Goal: Information Seeking & Learning: Learn about a topic

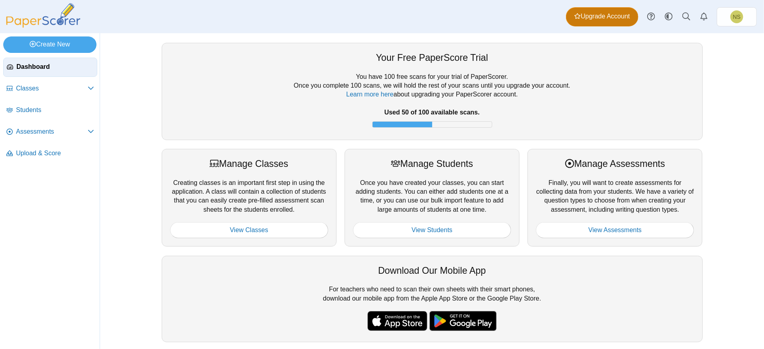
click at [598, 15] on span "Upgrade Account" at bounding box center [602, 16] width 56 height 9
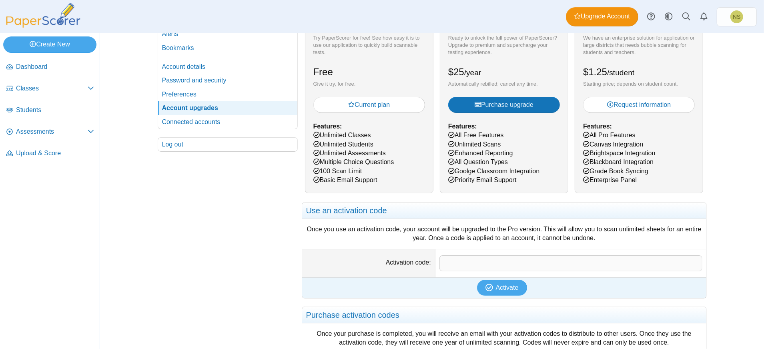
scroll to position [106, 0]
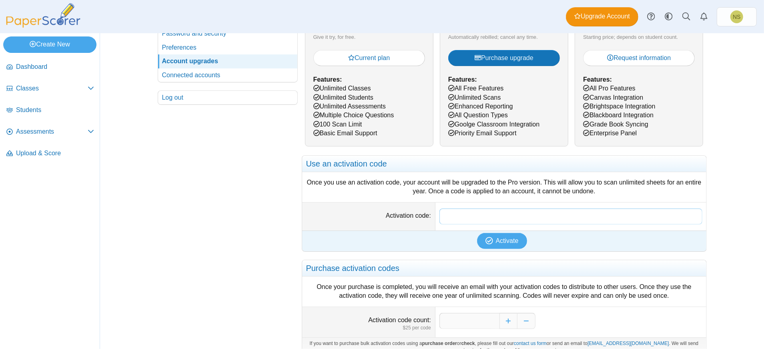
click at [488, 218] on input "Activation code" at bounding box center [571, 217] width 263 height 16
paste input "**********"
type input "**********"
click at [496, 233] on button "Activate" at bounding box center [502, 241] width 50 height 16
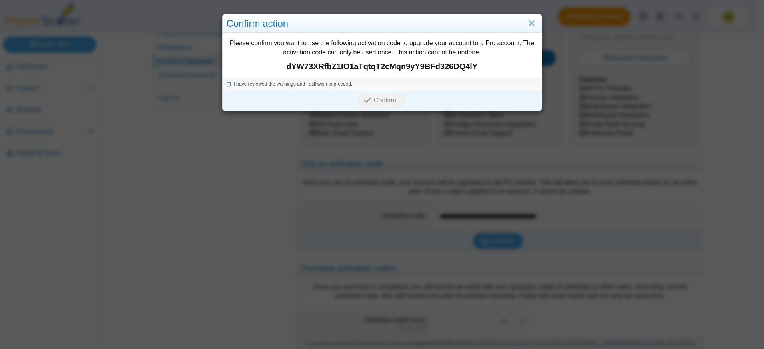
click at [242, 81] on span "I have reviewed the warnings and I still wish to proceed." at bounding box center [293, 84] width 119 height 6
click at [381, 101] on span "Confirm" at bounding box center [385, 100] width 22 height 7
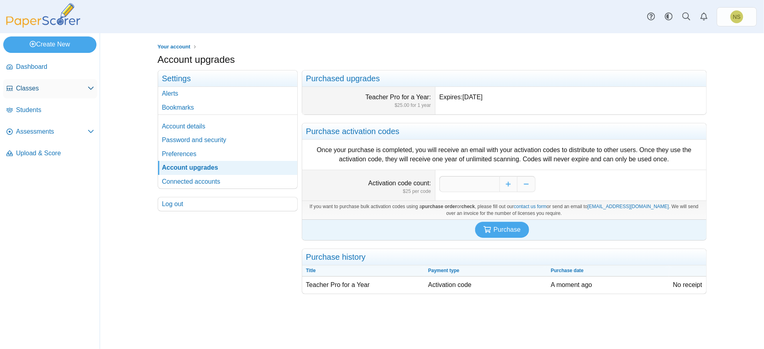
click at [46, 96] on link "Classes" at bounding box center [50, 88] width 94 height 19
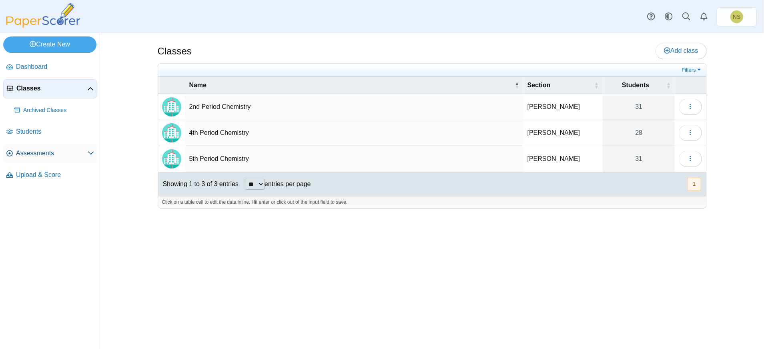
click at [57, 151] on span "Assessments" at bounding box center [52, 153] width 72 height 9
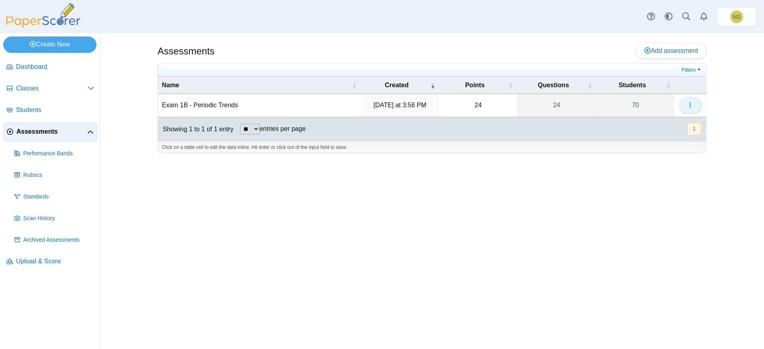
click at [690, 105] on icon "button" at bounding box center [690, 105] width 6 height 6
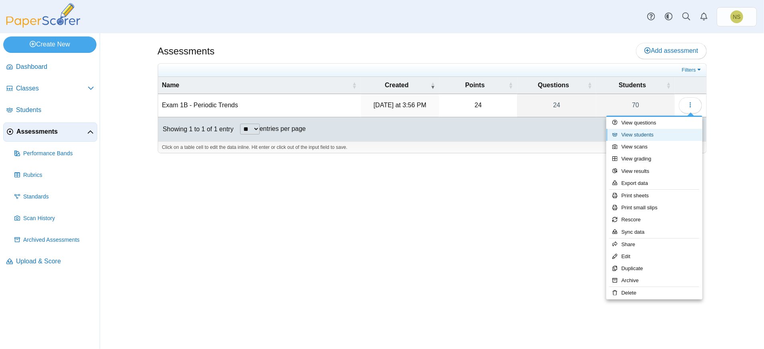
click at [660, 138] on link "View students" at bounding box center [654, 135] width 96 height 12
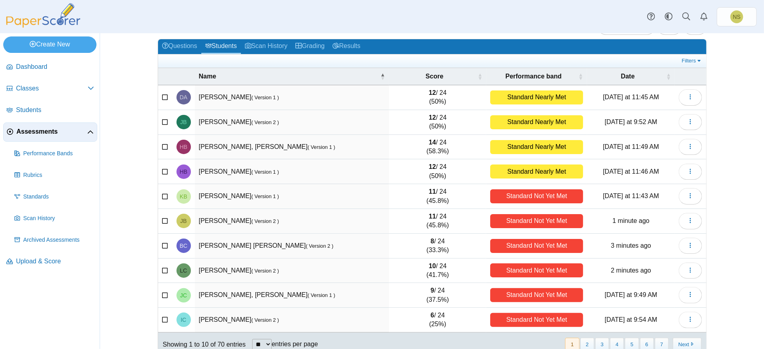
scroll to position [47, 0]
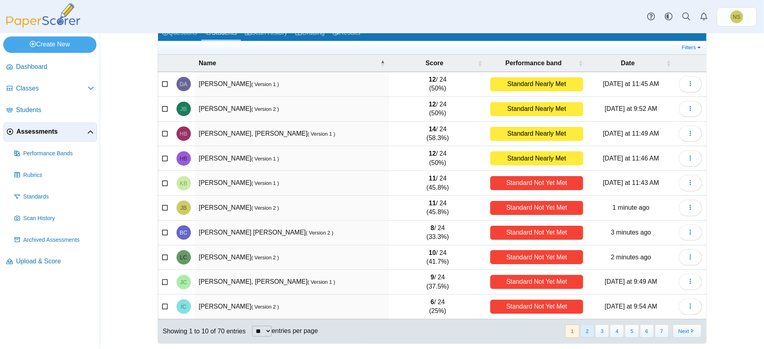
click at [584, 328] on button "2" at bounding box center [587, 331] width 14 height 13
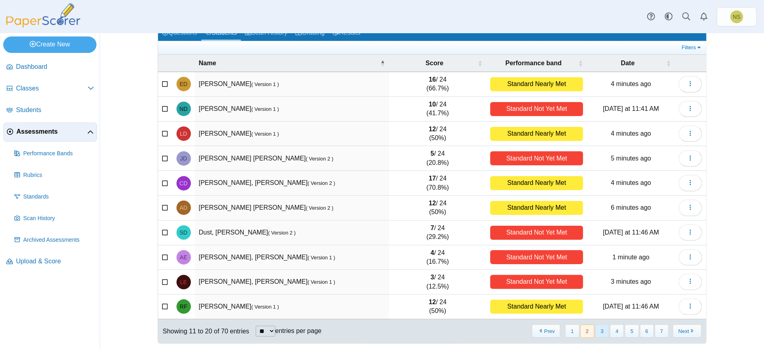
click at [600, 331] on button "3" at bounding box center [602, 331] width 14 height 13
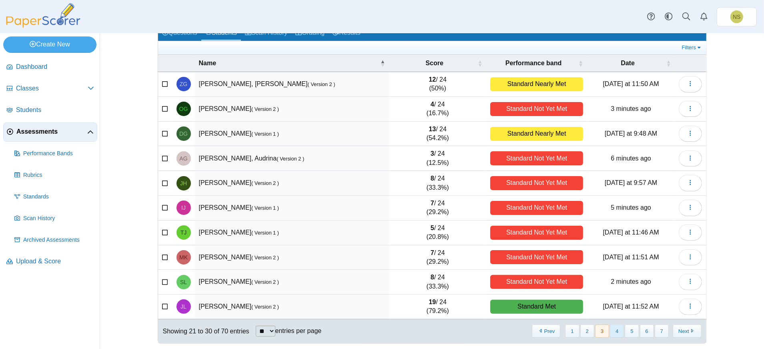
click at [615, 329] on button "4" at bounding box center [617, 331] width 14 height 13
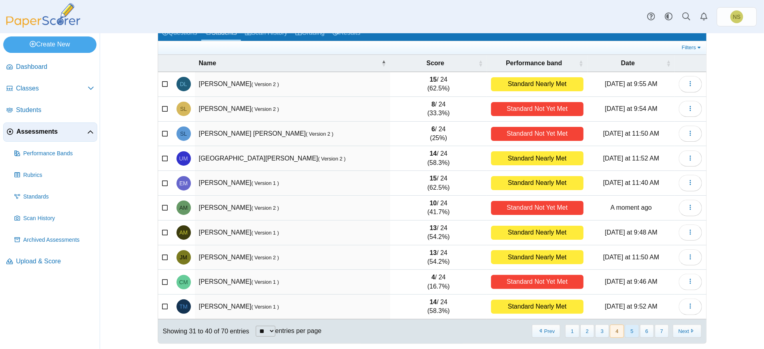
click at [632, 327] on button "5" at bounding box center [632, 331] width 14 height 13
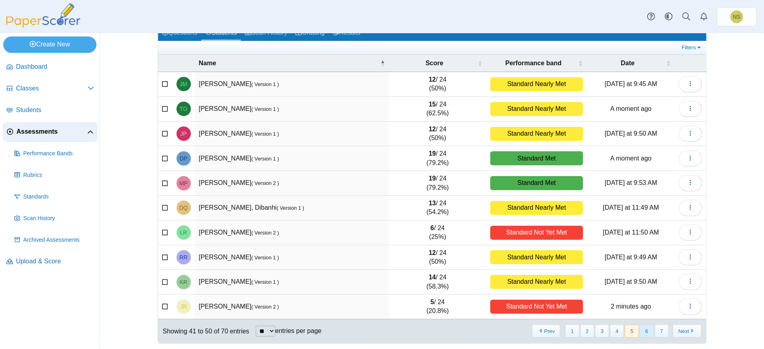
click at [645, 327] on button "6" at bounding box center [647, 331] width 14 height 13
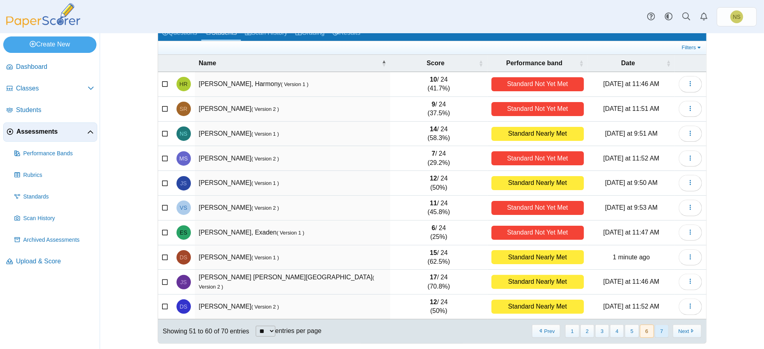
click at [655, 329] on button "7" at bounding box center [662, 331] width 14 height 13
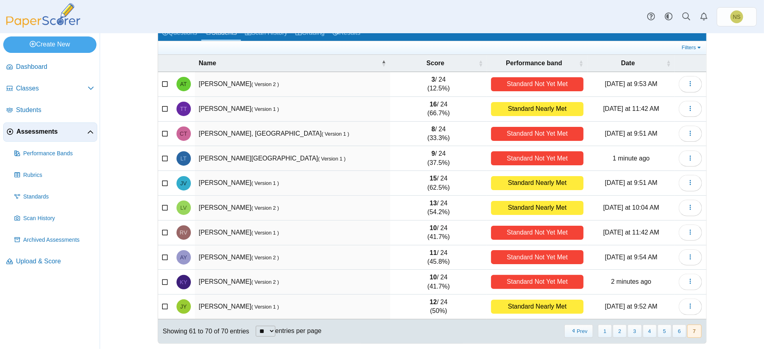
click at [687, 327] on button "7" at bounding box center [694, 331] width 14 height 13
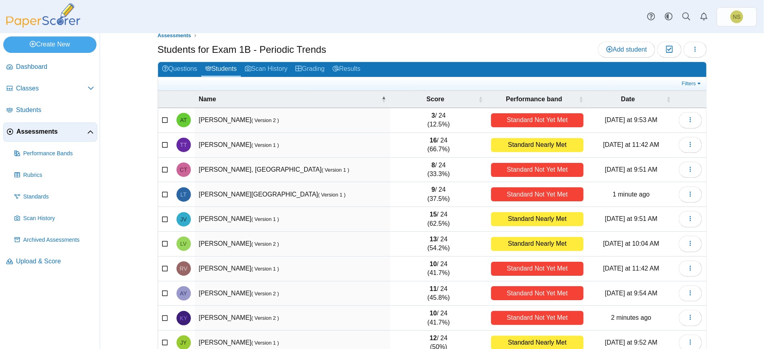
scroll to position [0, 0]
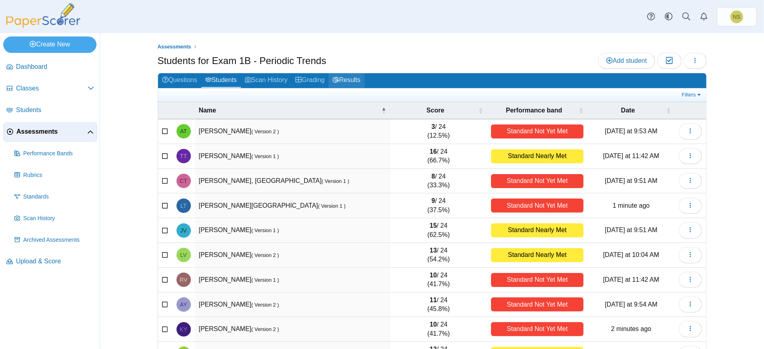
click at [342, 77] on link "Results" at bounding box center [347, 80] width 36 height 15
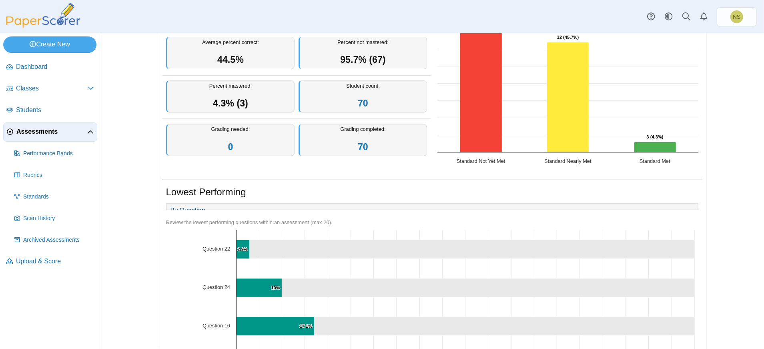
scroll to position [55, 0]
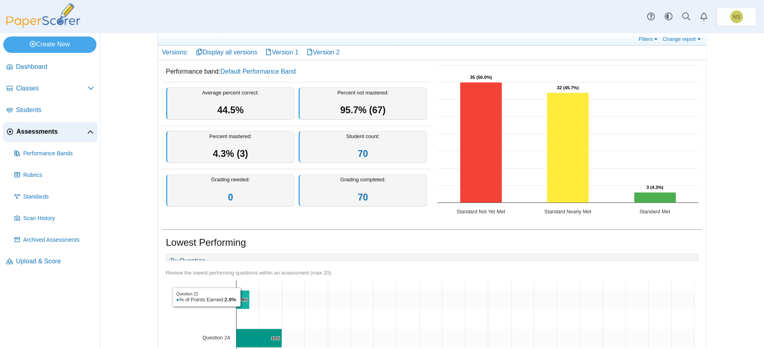
click at [239, 302] on text "2.9% ​ 2.9%" at bounding box center [242, 299] width 10 height 5
click at [283, 307] on icon "Question 22, 97.1. ." at bounding box center [471, 300] width 445 height 19
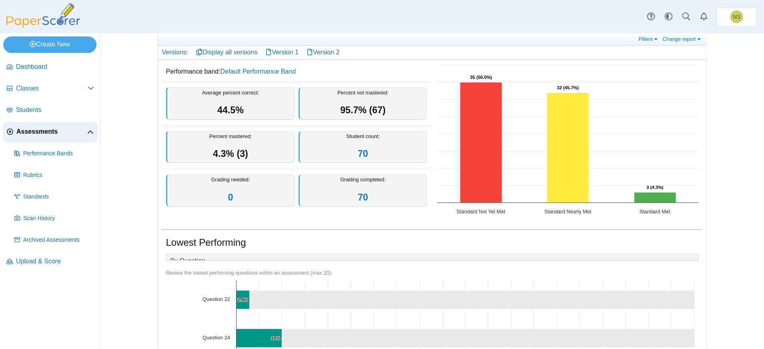
click at [283, 307] on icon "Question 22, 97.1. ." at bounding box center [471, 300] width 445 height 19
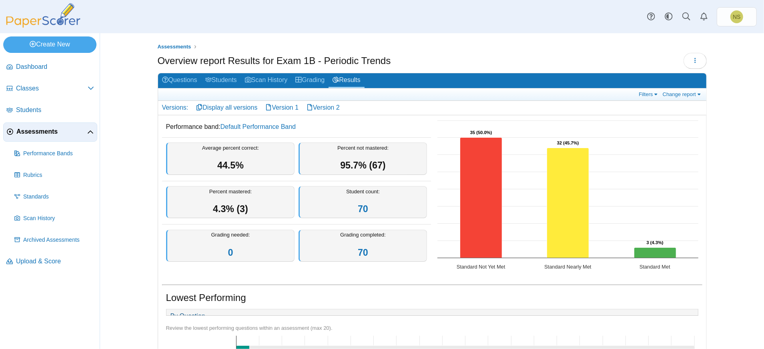
scroll to position [0, 0]
click at [291, 105] on link "Version 1" at bounding box center [281, 108] width 41 height 14
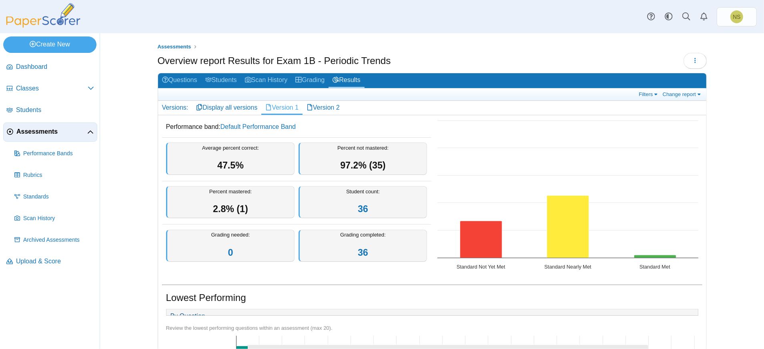
click at [321, 104] on link "Version 2" at bounding box center [323, 108] width 41 height 14
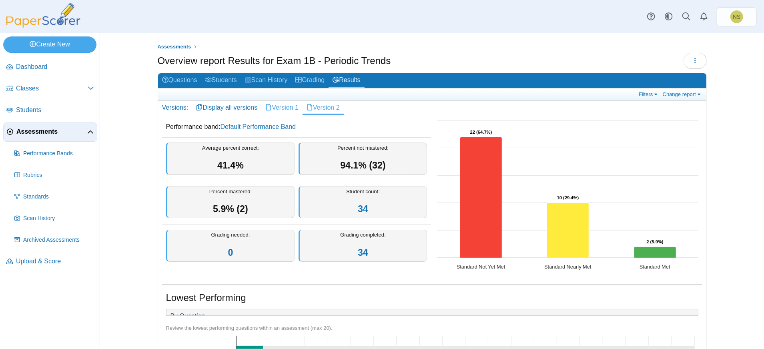
click at [287, 110] on link "Version 1" at bounding box center [281, 108] width 41 height 14
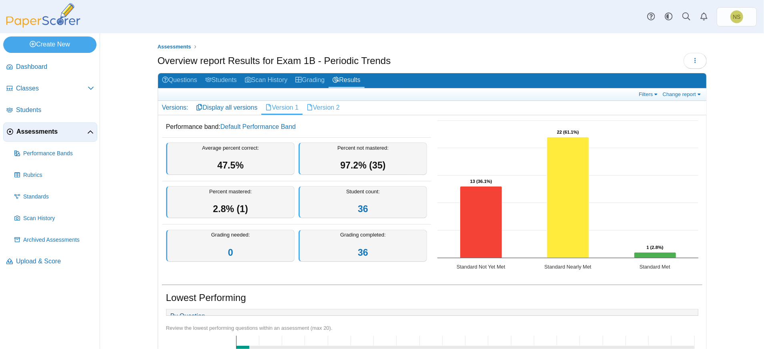
click at [328, 107] on link "Version 2" at bounding box center [323, 108] width 41 height 14
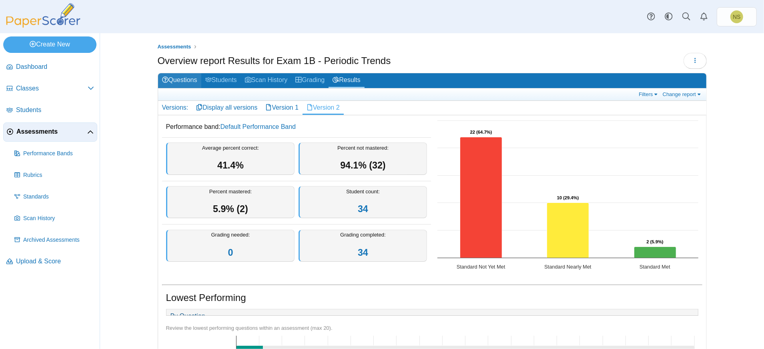
click at [180, 82] on link "Questions" at bounding box center [179, 80] width 43 height 15
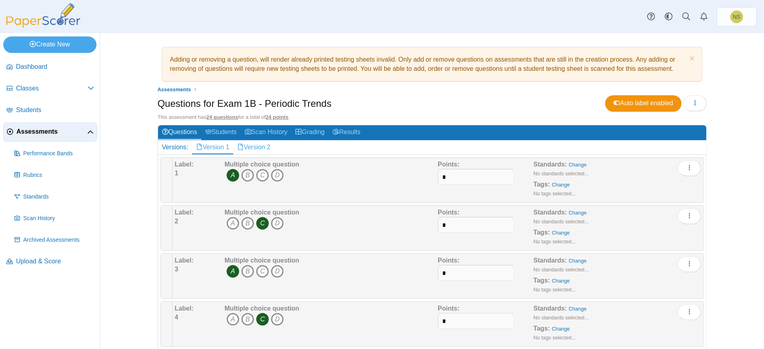
click at [258, 146] on link "Version 2" at bounding box center [253, 148] width 41 height 14
drag, startPoint x: 416, startPoint y: 97, endPoint x: 567, endPoint y: 82, distance: 152.1
click at [687, 213] on icon "More options" at bounding box center [690, 216] width 6 height 6
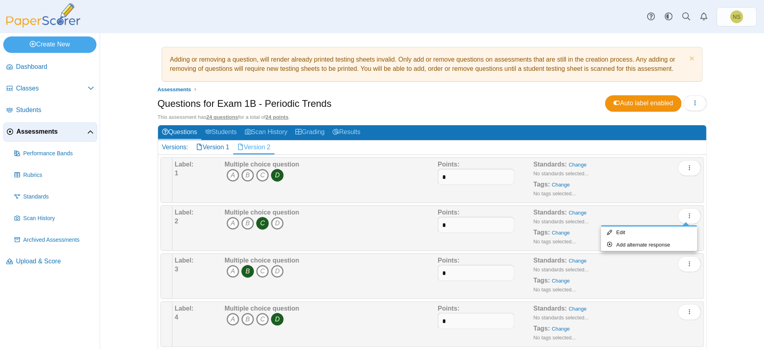
click at [719, 188] on div "Adding or removing a question, will render already printed testing sheets inval…" at bounding box center [432, 191] width 600 height 316
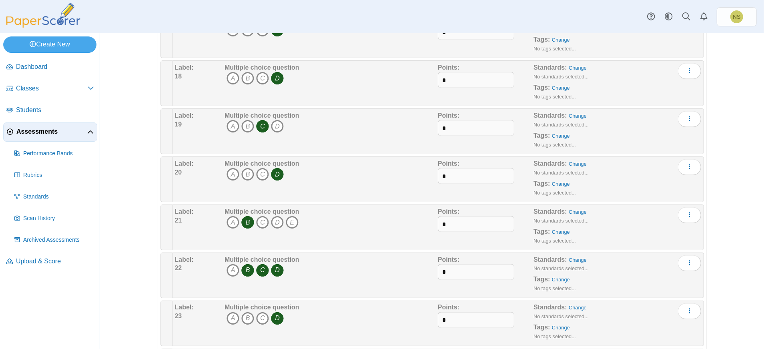
scroll to position [970, 0]
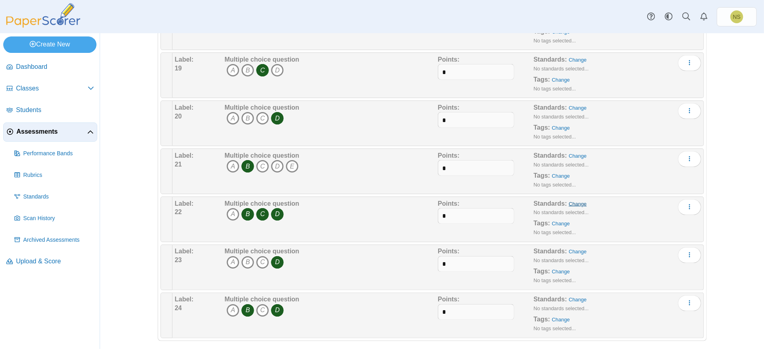
click at [574, 201] on link "Change" at bounding box center [578, 204] width 18 height 6
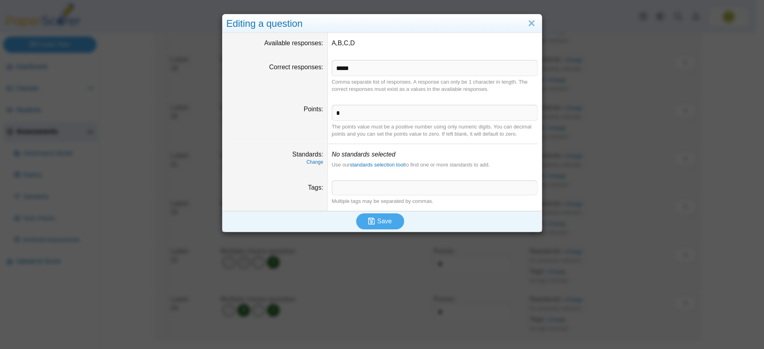
click at [378, 187] on span at bounding box center [434, 188] width 205 height 14
click at [388, 166] on link "standards selection tool" at bounding box center [377, 165] width 55 height 6
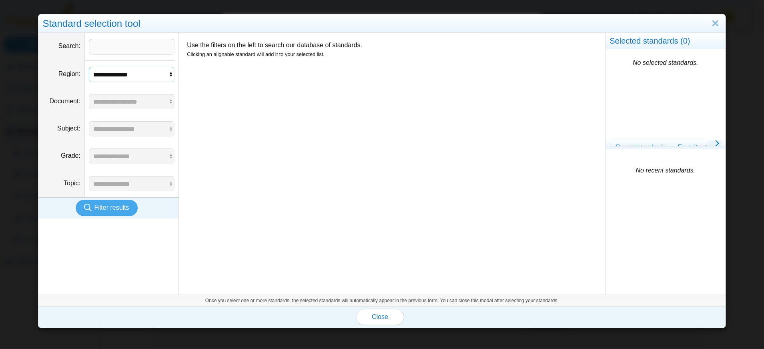
click at [173, 74] on select "**********" at bounding box center [132, 74] width 86 height 15
click at [709, 21] on link "Close" at bounding box center [715, 24] width 12 height 14
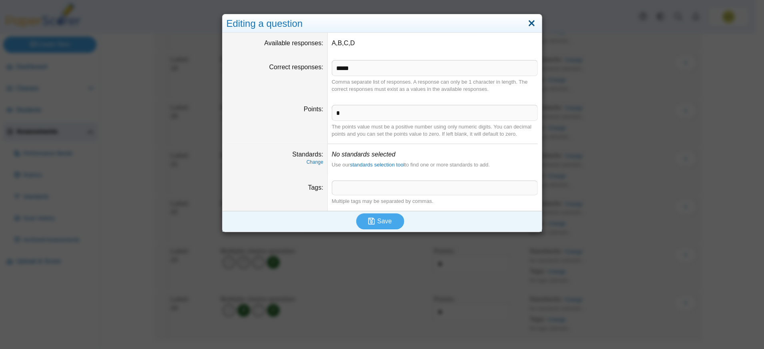
click at [527, 22] on link "Close" at bounding box center [532, 24] width 12 height 14
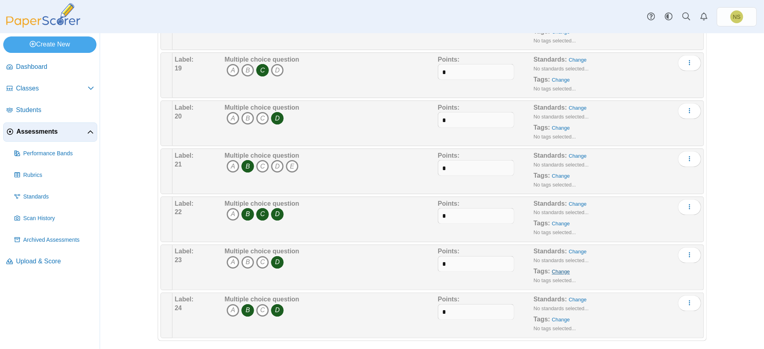
click at [558, 269] on link "Change" at bounding box center [561, 272] width 18 height 6
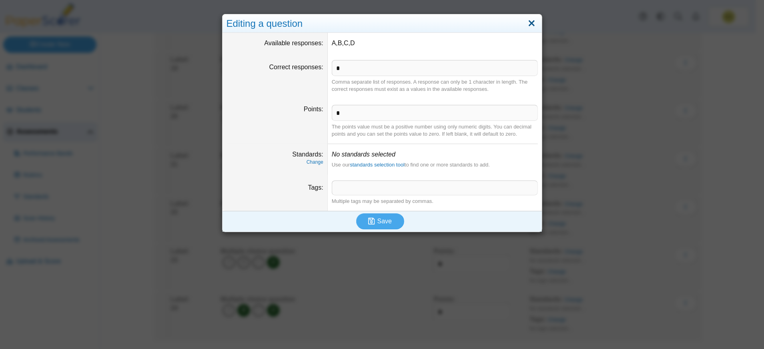
click at [530, 20] on link "Close" at bounding box center [532, 24] width 12 height 14
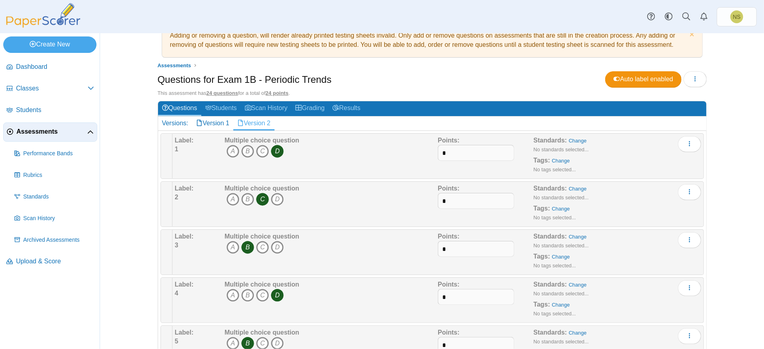
scroll to position [0, 0]
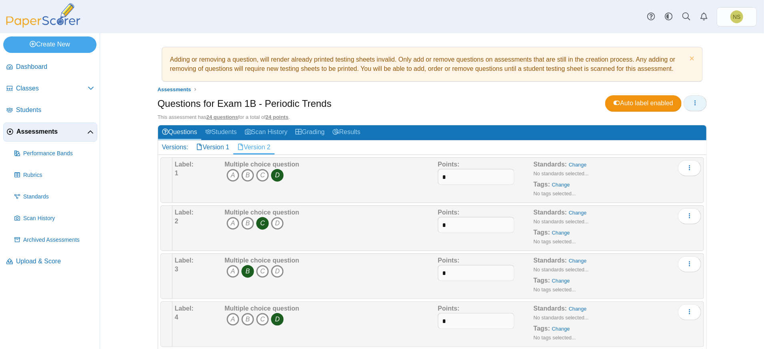
click at [693, 104] on icon "button" at bounding box center [695, 103] width 6 height 6
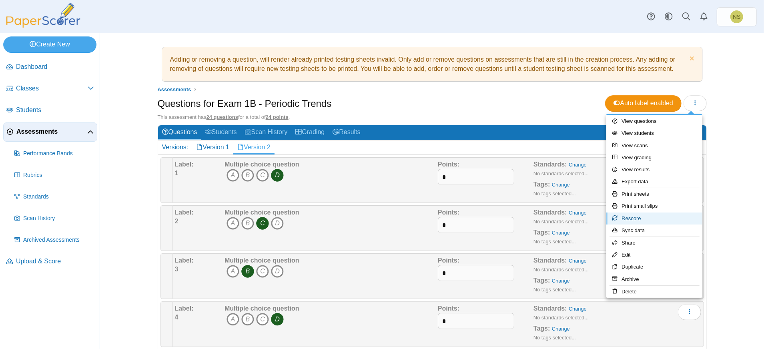
click at [658, 221] on link "Rescore" at bounding box center [654, 219] width 96 height 12
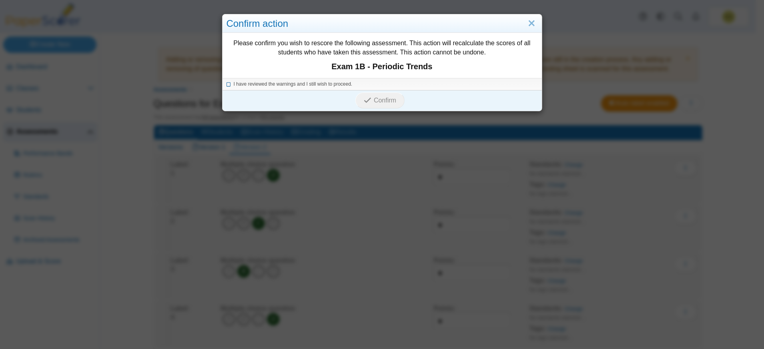
click at [247, 83] on span "I have reviewed the warnings and I still wish to proceed." at bounding box center [293, 84] width 119 height 6
click at [377, 102] on span "Confirm" at bounding box center [385, 100] width 22 height 7
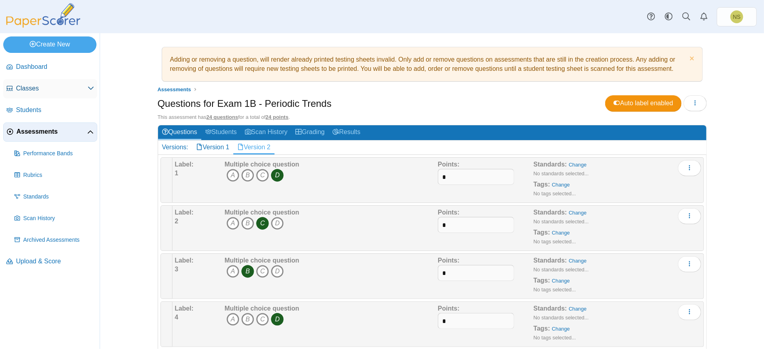
drag, startPoint x: 0, startPoint y: 0, endPoint x: 38, endPoint y: 86, distance: 94.6
click at [38, 86] on span "Classes" at bounding box center [52, 88] width 72 height 9
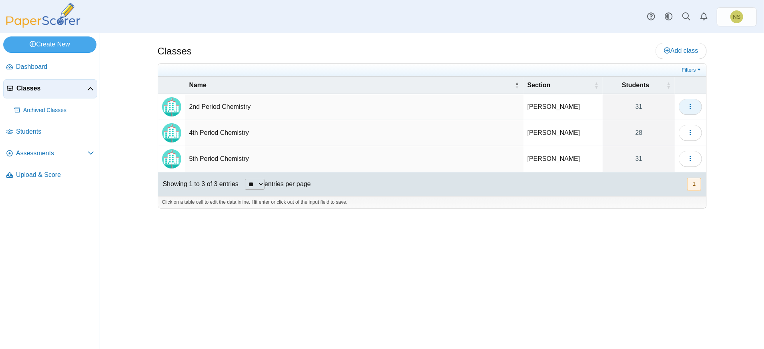
click at [695, 99] on button "button" at bounding box center [690, 107] width 23 height 16
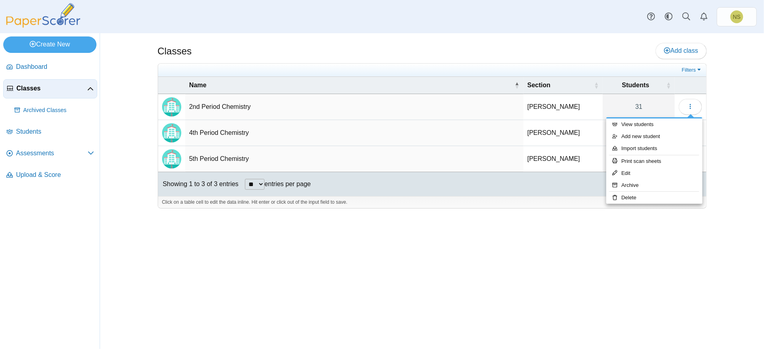
drag, startPoint x: 422, startPoint y: 229, endPoint x: 261, endPoint y: 183, distance: 167.9
click at [422, 229] on div "Classes Add class Filters 31" at bounding box center [432, 191] width 600 height 316
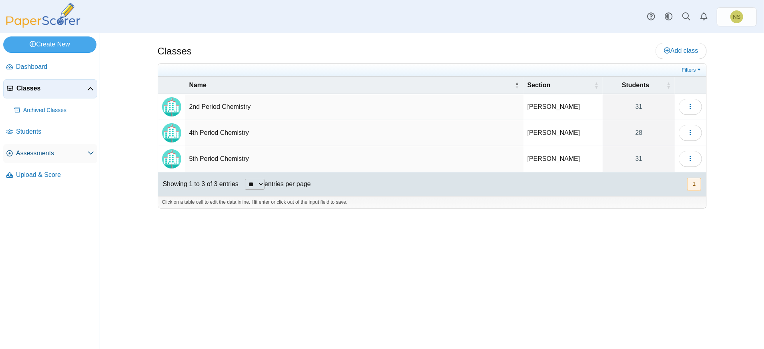
click at [44, 151] on span "Assessments" at bounding box center [52, 153] width 72 height 9
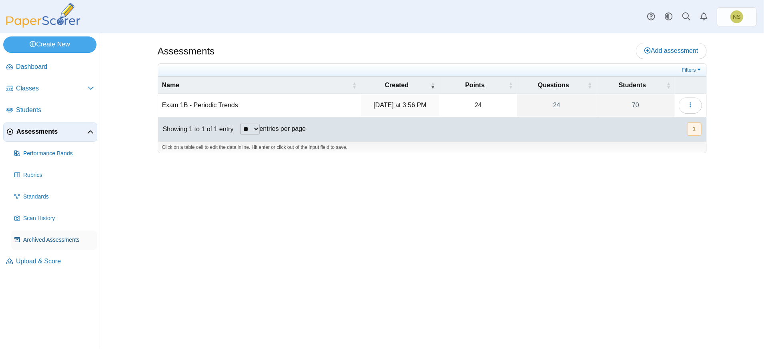
click at [49, 240] on span "Archived Assessments" at bounding box center [58, 240] width 71 height 8
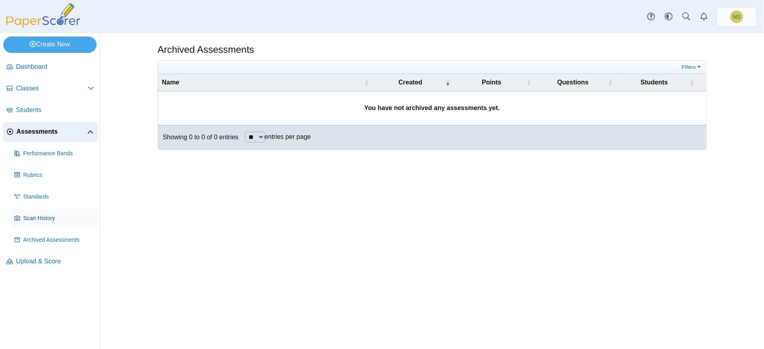
click at [52, 218] on span "Scan History" at bounding box center [58, 219] width 71 height 8
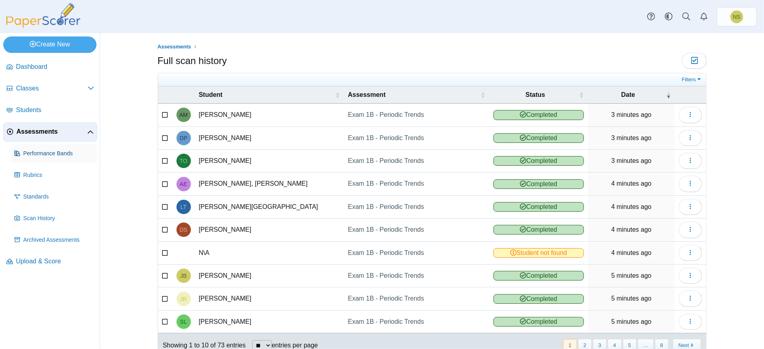
click at [52, 151] on span "Performance Bands" at bounding box center [58, 154] width 71 height 8
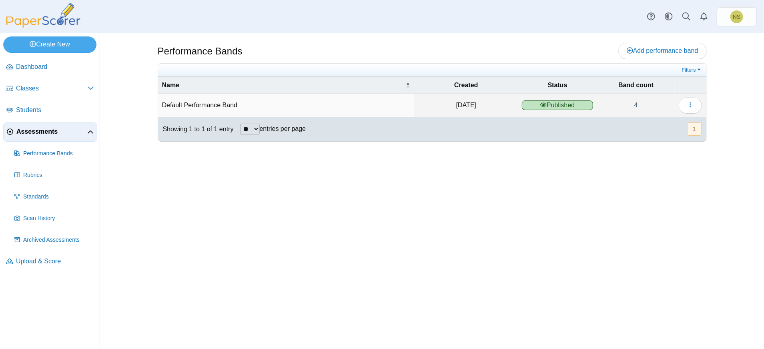
click at [80, 137] on link "Assessments" at bounding box center [50, 131] width 94 height 19
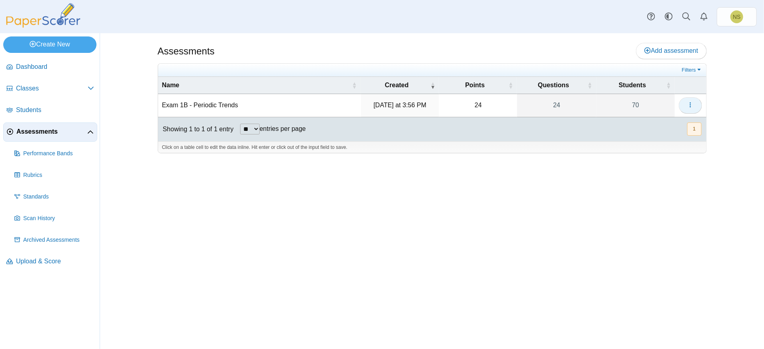
click at [696, 103] on button "button" at bounding box center [690, 105] width 23 height 16
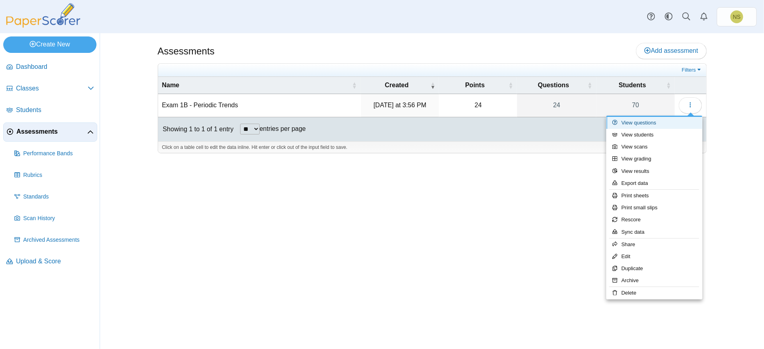
click at [641, 124] on link "View questions" at bounding box center [654, 123] width 96 height 12
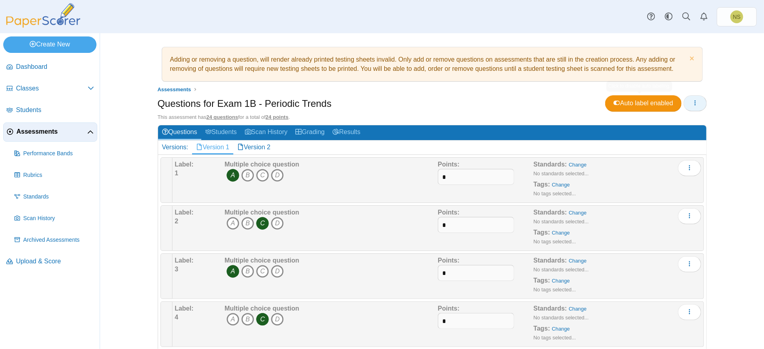
click at [690, 97] on button "button" at bounding box center [695, 103] width 23 height 16
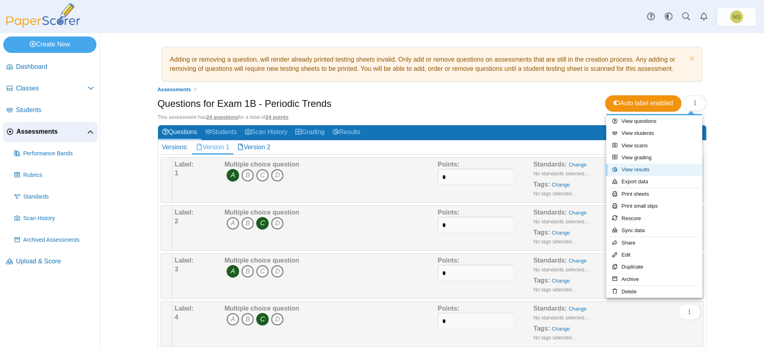
click at [641, 169] on link "View results" at bounding box center [654, 170] width 96 height 12
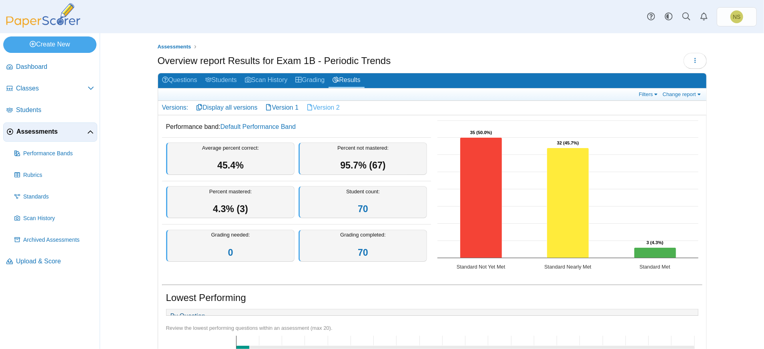
click at [315, 104] on link "Version 2" at bounding box center [323, 108] width 41 height 14
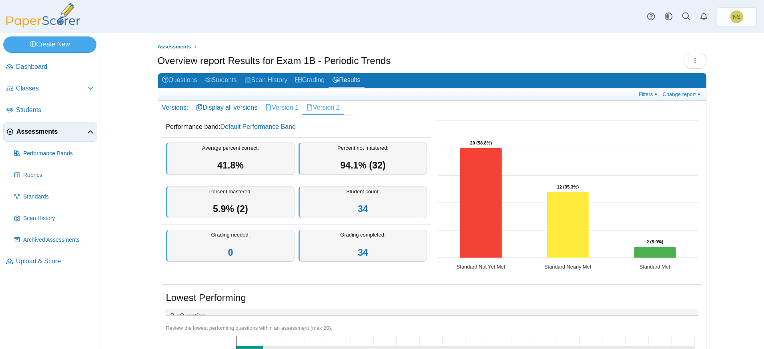
click at [286, 106] on link "Version 1" at bounding box center [281, 108] width 41 height 14
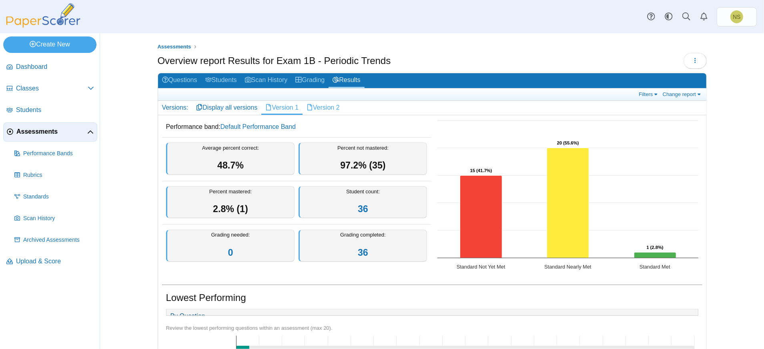
click at [318, 108] on link "Version 2" at bounding box center [323, 108] width 41 height 14
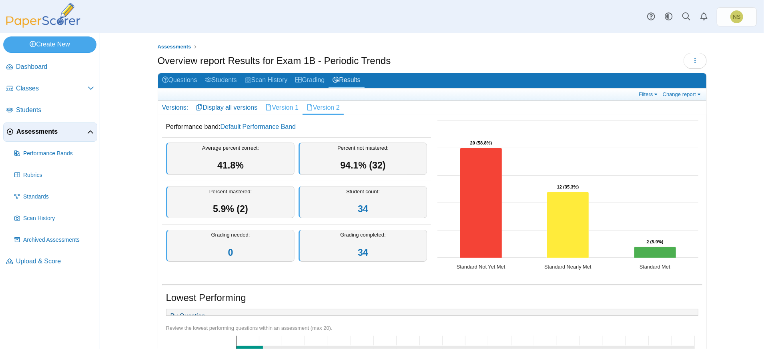
click at [287, 110] on link "Version 1" at bounding box center [281, 108] width 41 height 14
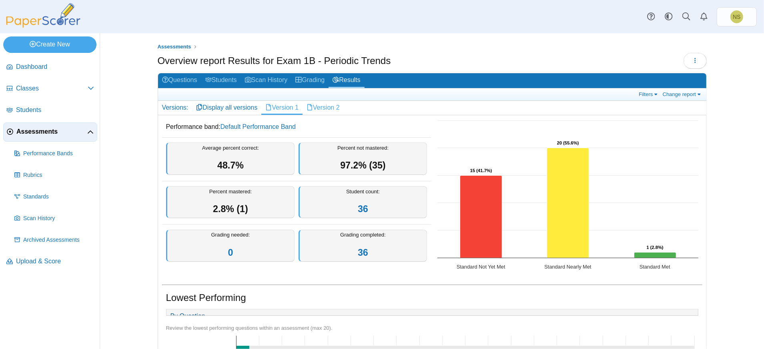
click at [325, 105] on link "Version 2" at bounding box center [323, 108] width 41 height 14
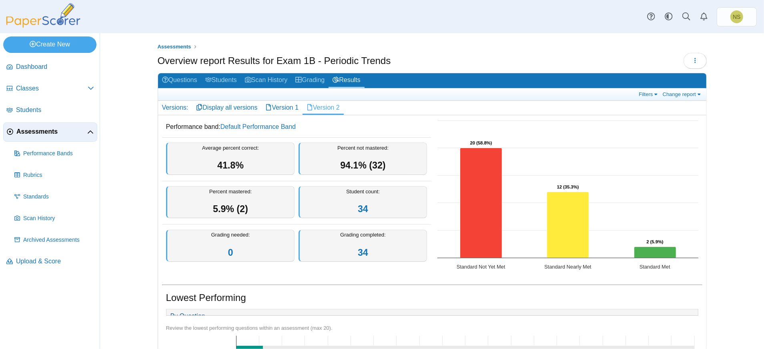
click at [87, 133] on span "Assessments" at bounding box center [51, 131] width 71 height 9
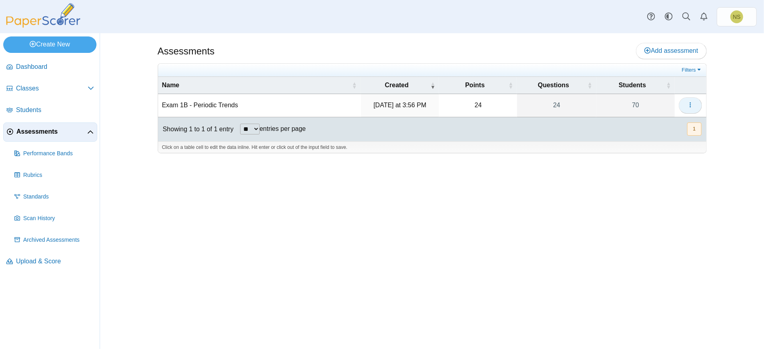
click at [693, 105] on icon "button" at bounding box center [690, 105] width 6 height 6
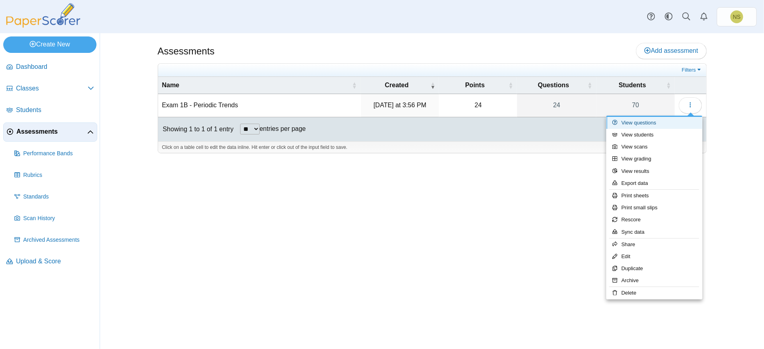
click at [651, 123] on link "View questions" at bounding box center [654, 123] width 96 height 12
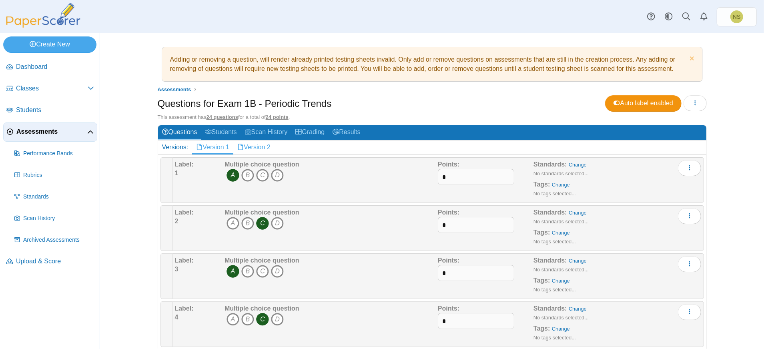
click at [251, 146] on link "Version 2" at bounding box center [253, 148] width 41 height 14
click at [346, 128] on link "Results" at bounding box center [347, 132] width 36 height 15
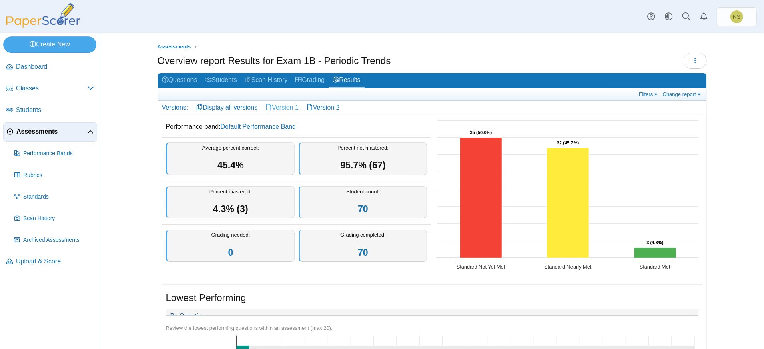
click at [294, 107] on link "Version 1" at bounding box center [281, 108] width 41 height 14
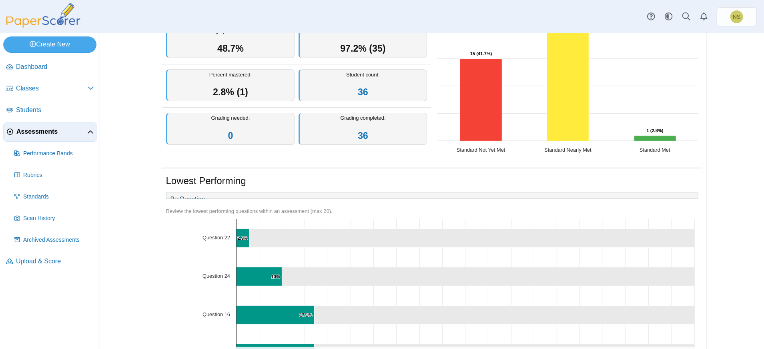
scroll to position [55, 0]
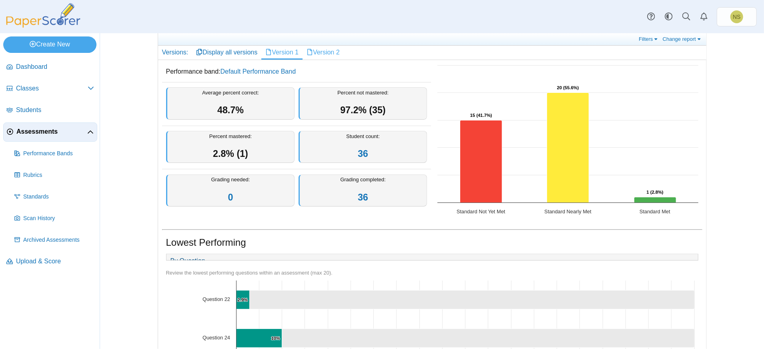
click at [323, 54] on link "Version 2" at bounding box center [323, 53] width 41 height 14
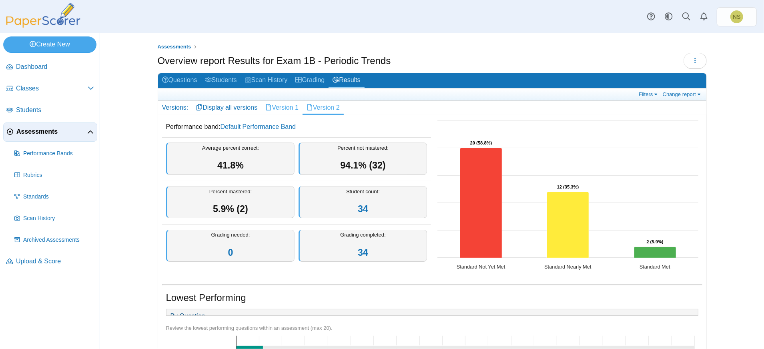
click at [278, 103] on link "Version 1" at bounding box center [281, 108] width 41 height 14
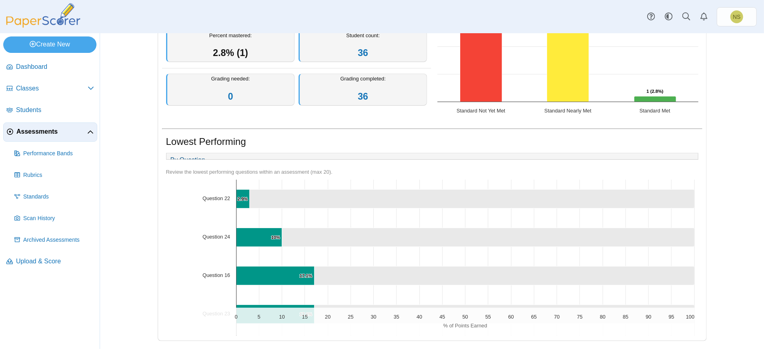
click at [352, 275] on icon "Question 16, 82.9. ." at bounding box center [504, 276] width 380 height 19
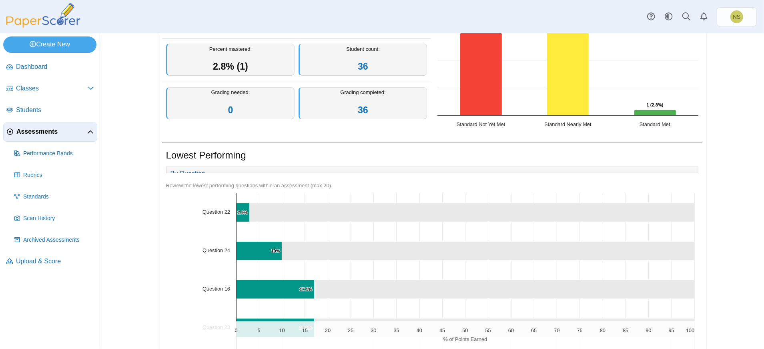
scroll to position [162, 0]
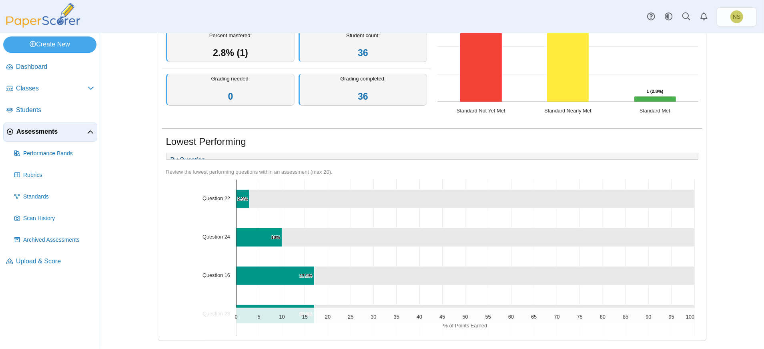
click at [216, 196] on text "Question 22" at bounding box center [216, 198] width 28 height 6
click at [65, 152] on span "Performance Bands" at bounding box center [58, 154] width 71 height 8
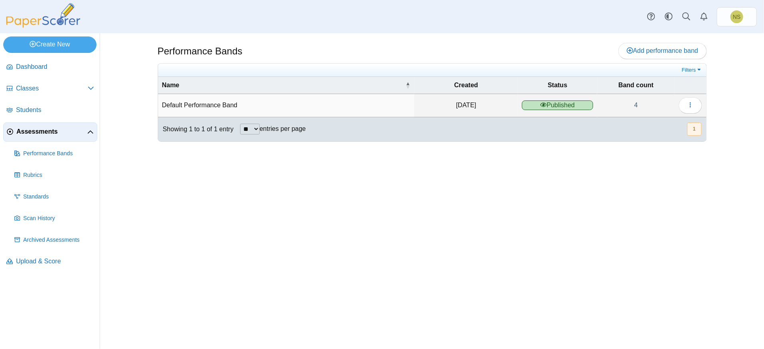
click at [707, 103] on div "Performance Bands Add performance band" at bounding box center [432, 191] width 600 height 316
click at [696, 102] on button "button" at bounding box center [690, 105] width 23 height 16
click at [669, 120] on link "Details" at bounding box center [654, 123] width 96 height 12
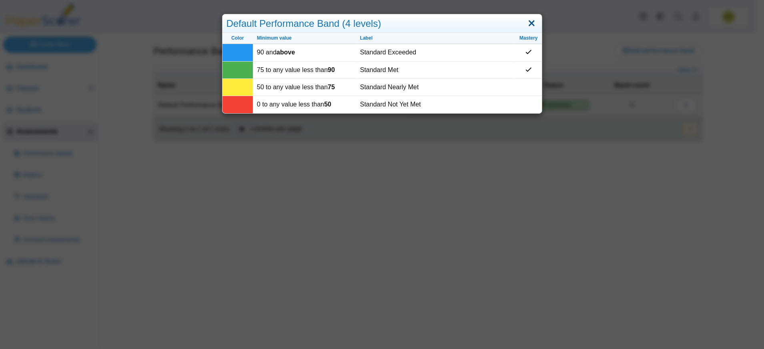
click at [526, 26] on link "Close" at bounding box center [532, 24] width 12 height 14
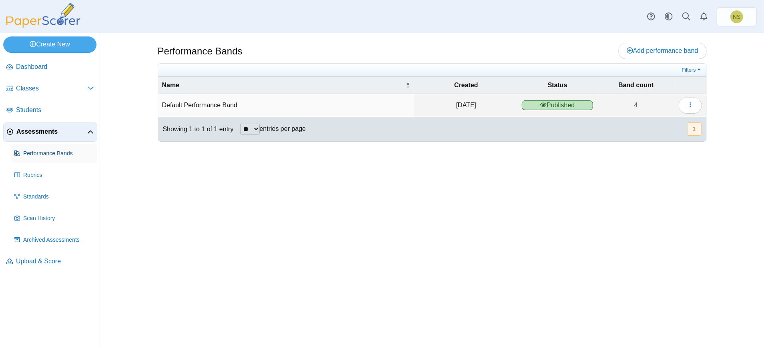
click at [61, 158] on link "Performance Bands" at bounding box center [54, 153] width 86 height 19
click at [60, 179] on span "Rubrics" at bounding box center [58, 175] width 71 height 8
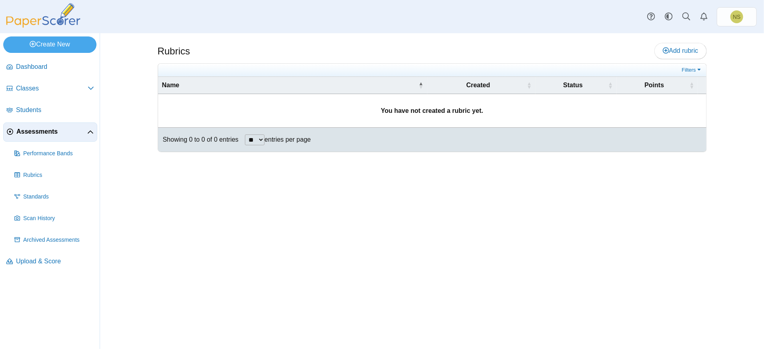
click at [80, 128] on span "Assessments" at bounding box center [51, 131] width 71 height 9
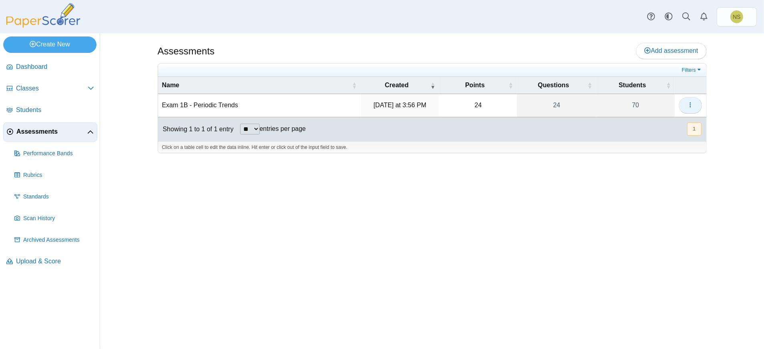
click at [693, 102] on icon "button" at bounding box center [690, 105] width 6 height 6
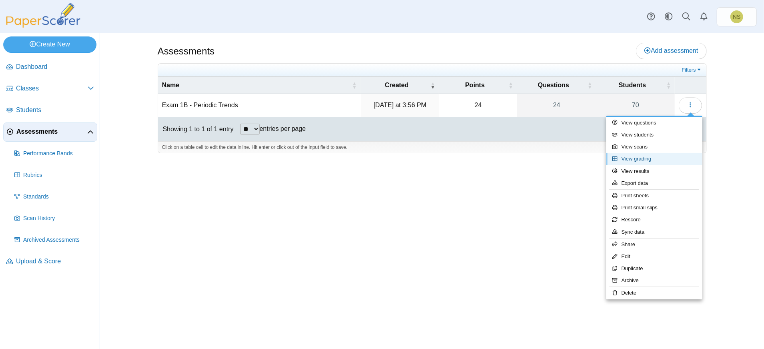
click at [657, 158] on link "View grading" at bounding box center [654, 159] width 96 height 12
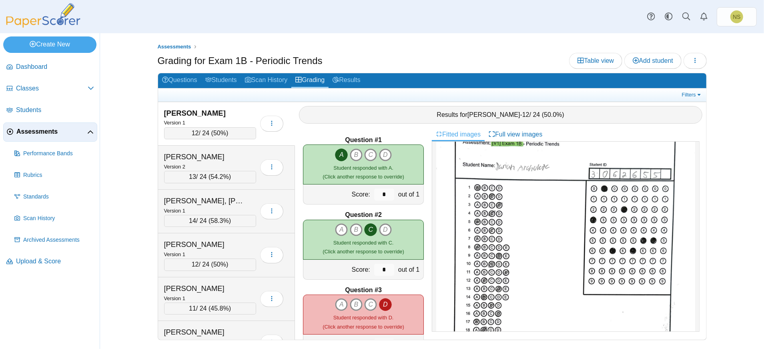
scroll to position [28, 0]
click at [274, 129] on button "button" at bounding box center [271, 124] width 23 height 16
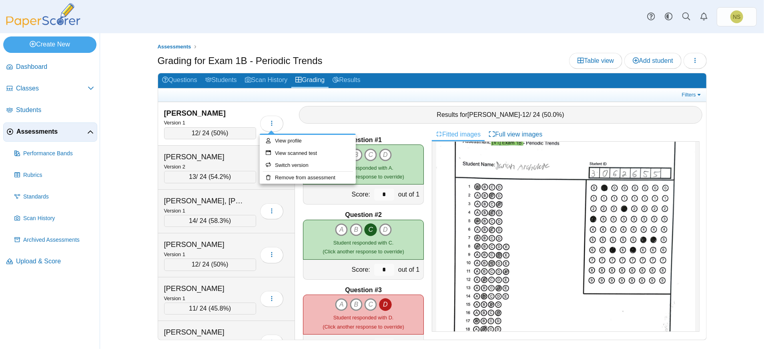
click at [351, 46] on ul "Assessments" at bounding box center [432, 47] width 549 height 8
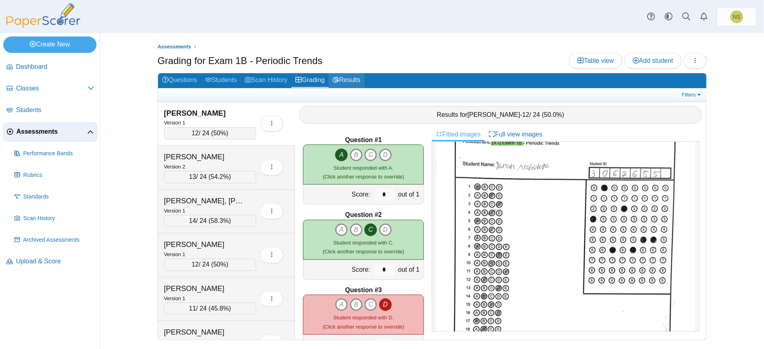
click at [351, 83] on link "Results" at bounding box center [347, 80] width 36 height 15
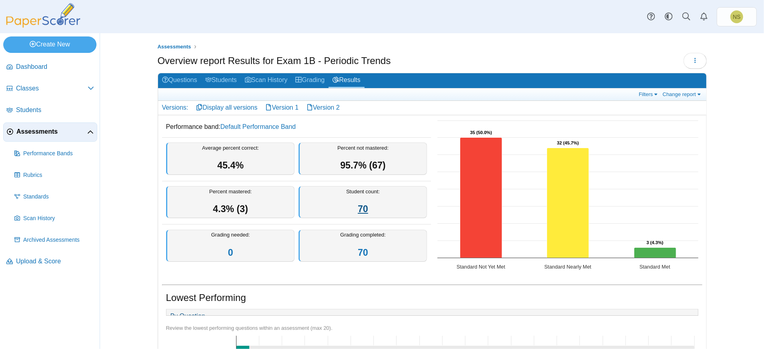
click at [358, 206] on link "70" at bounding box center [363, 209] width 10 height 10
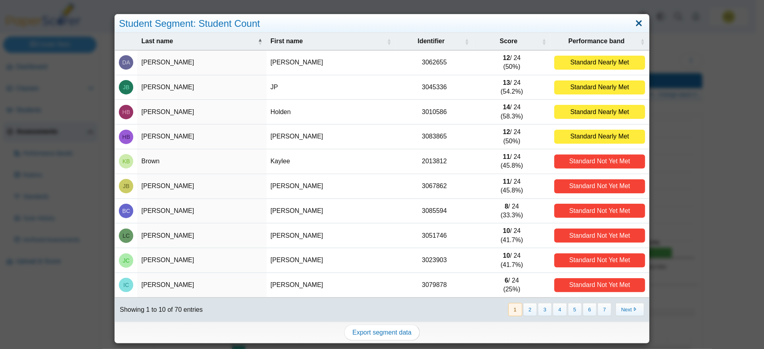
click at [637, 27] on link "Close" at bounding box center [639, 24] width 12 height 14
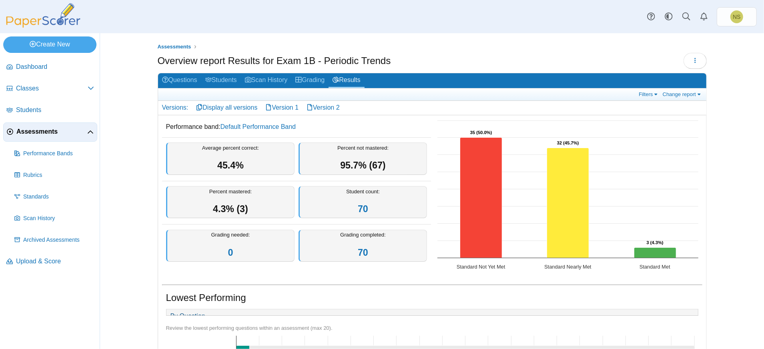
click at [239, 204] on span "4.3% (3)" at bounding box center [230, 209] width 35 height 10
click at [237, 156] on div "Average percent correct: 45.4%" at bounding box center [230, 159] width 128 height 32
click at [339, 147] on div "Percent not mastered: 95.7% (67)" at bounding box center [363, 159] width 128 height 32
drag, startPoint x: 339, startPoint y: 147, endPoint x: 372, endPoint y: 153, distance: 33.8
click at [372, 153] on div "Percent not mastered: 95.7% (67)" at bounding box center [363, 159] width 128 height 32
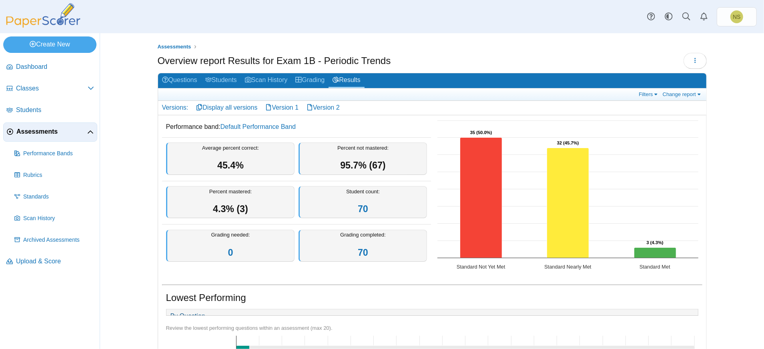
click at [378, 160] on span "95.7% (67)" at bounding box center [362, 165] width 45 height 10
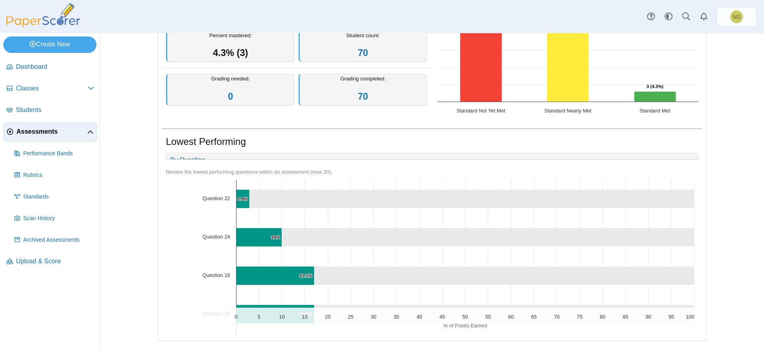
scroll to position [2, 0]
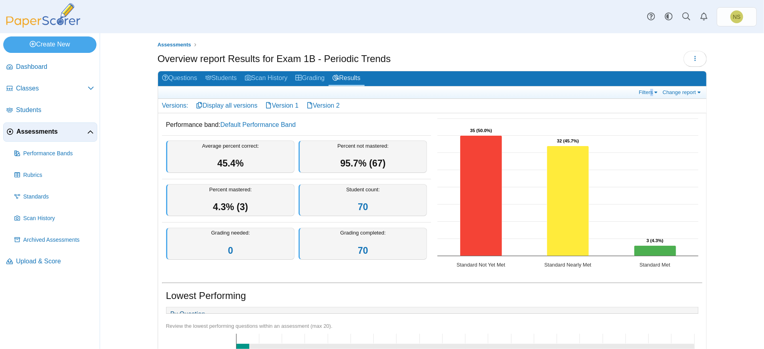
click at [649, 96] on div "Filters Show only: Loading… Change report Select a report: Overview report Ques…" at bounding box center [432, 92] width 548 height 12
drag, startPoint x: 649, startPoint y: 96, endPoint x: 652, endPoint y: 88, distance: 8.0
click at [652, 89] on link "Filters" at bounding box center [649, 92] width 24 height 7
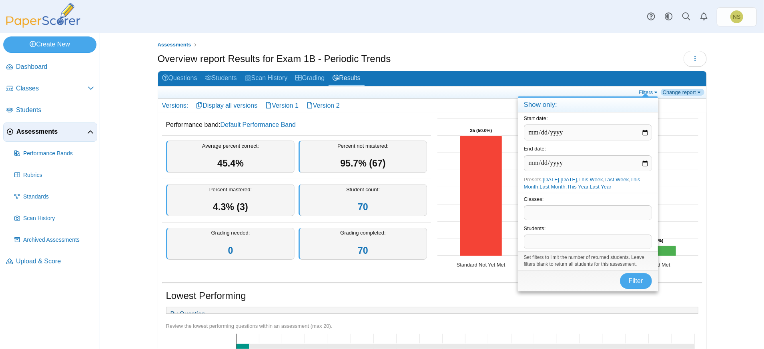
click at [673, 91] on link "Change report" at bounding box center [683, 92] width 44 height 7
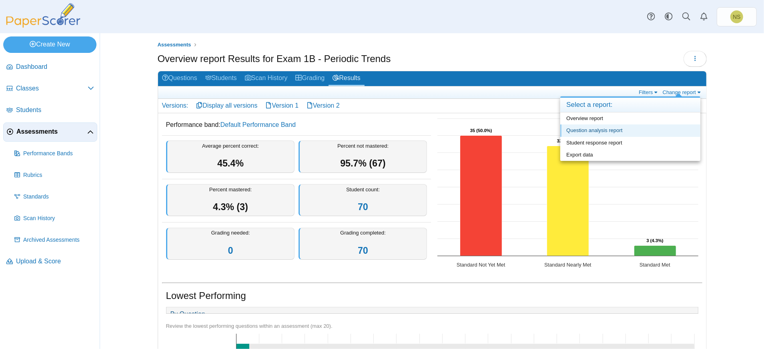
click at [613, 131] on link "Question analysis report" at bounding box center [630, 130] width 140 height 12
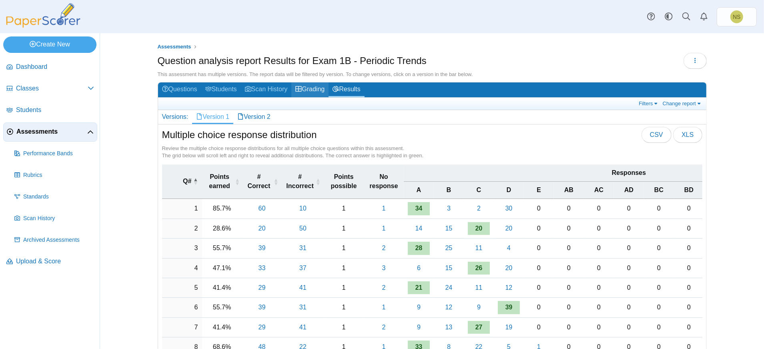
click at [314, 87] on link "Grading" at bounding box center [309, 89] width 37 height 15
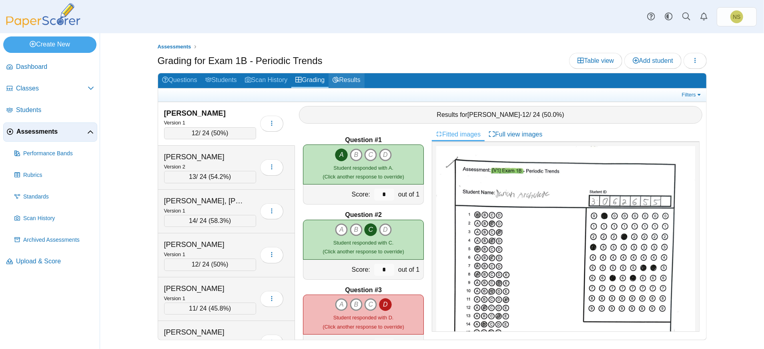
click at [360, 83] on link "Results" at bounding box center [347, 80] width 36 height 15
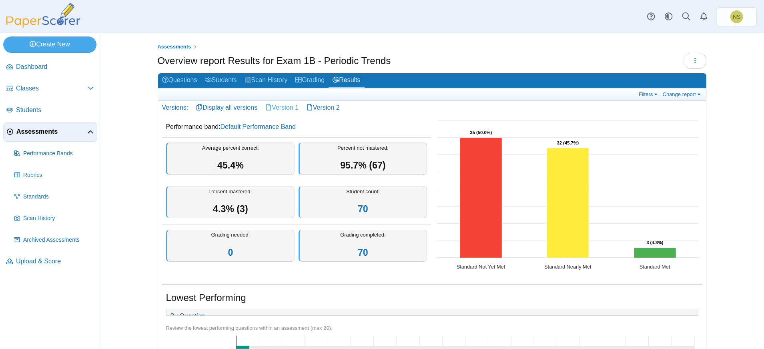
click at [287, 110] on link "Version 1" at bounding box center [281, 108] width 41 height 14
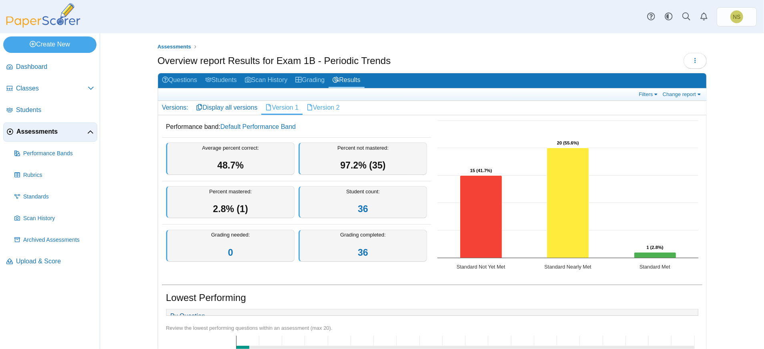
click at [329, 105] on link "Version 2" at bounding box center [323, 108] width 41 height 14
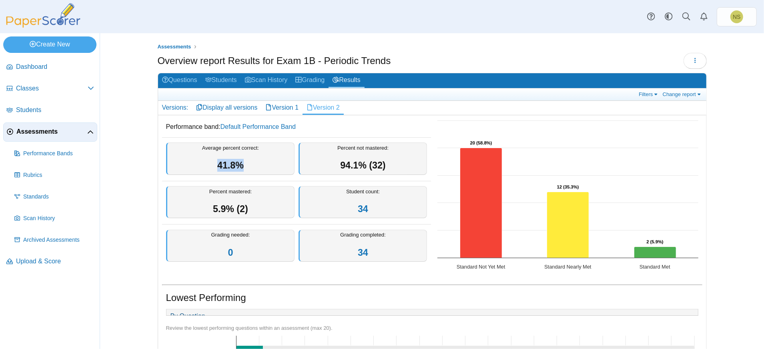
drag, startPoint x: 237, startPoint y: 162, endPoint x: 193, endPoint y: 164, distance: 43.7
click at [193, 164] on div "Average percent correct: 41.8%" at bounding box center [230, 159] width 128 height 32
click at [283, 113] on link "Version 1" at bounding box center [281, 108] width 41 height 14
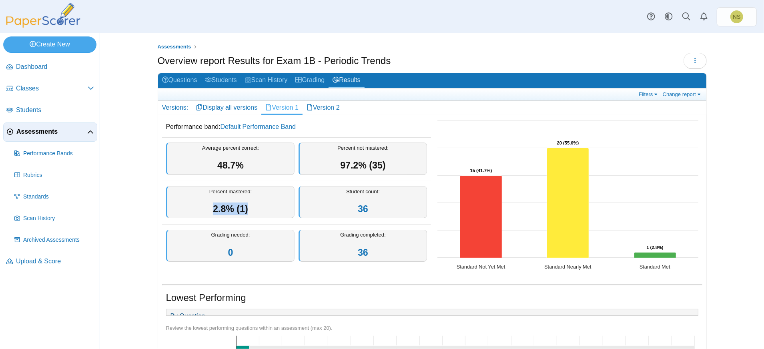
drag, startPoint x: 249, startPoint y: 206, endPoint x: 201, endPoint y: 203, distance: 48.5
click at [201, 203] on div "Percent mastered: 2.8% (1)" at bounding box center [230, 202] width 128 height 32
drag, startPoint x: 200, startPoint y: 203, endPoint x: 326, endPoint y: 106, distance: 159.0
click at [326, 106] on link "Version 2" at bounding box center [323, 108] width 41 height 14
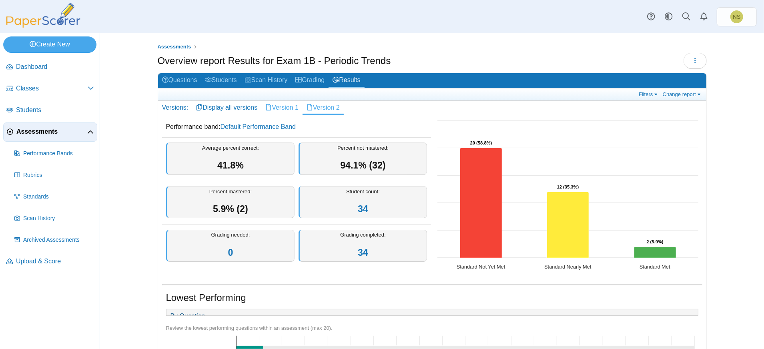
click at [286, 110] on link "Version 1" at bounding box center [281, 108] width 41 height 14
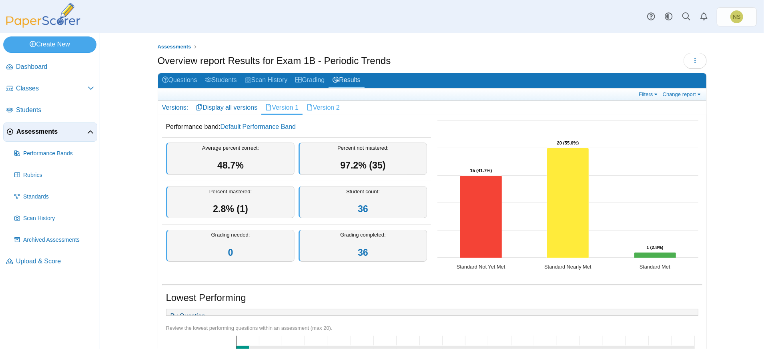
click at [320, 110] on link "Version 2" at bounding box center [323, 108] width 41 height 14
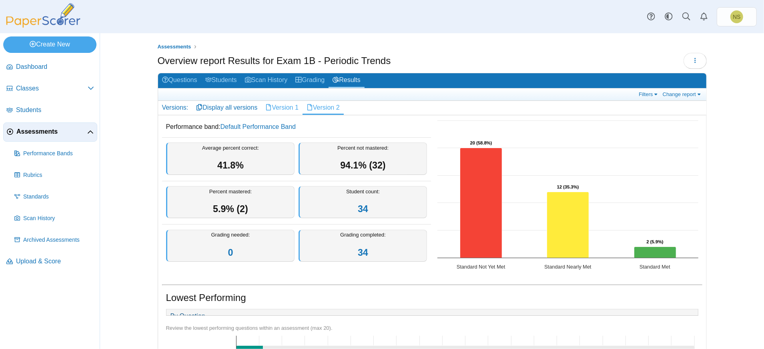
click at [290, 106] on link "Version 1" at bounding box center [281, 108] width 41 height 14
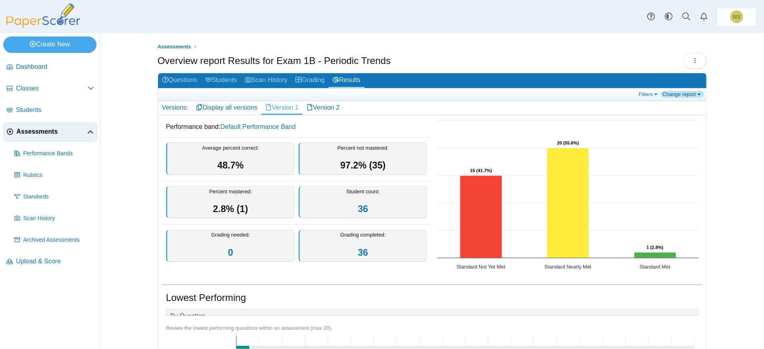
click at [689, 96] on link "Change report" at bounding box center [683, 94] width 44 height 7
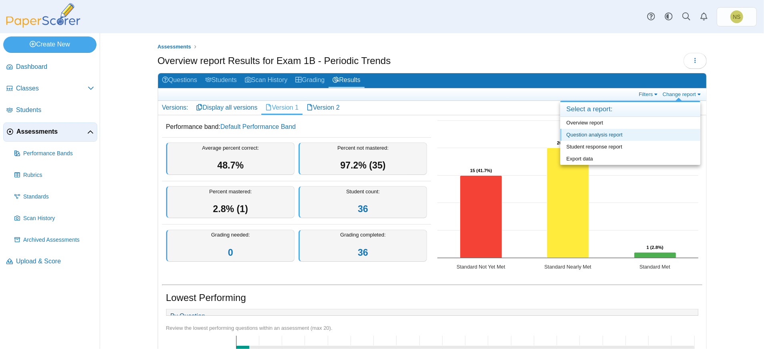
click at [639, 134] on link "Question analysis report" at bounding box center [630, 135] width 140 height 12
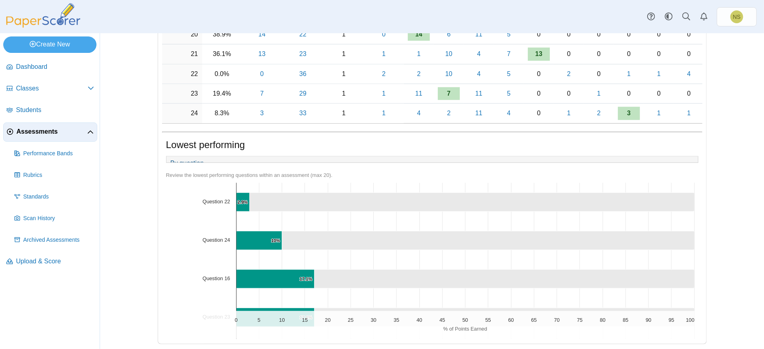
scroll to position [564, 0]
